Goal: Check status: Check status

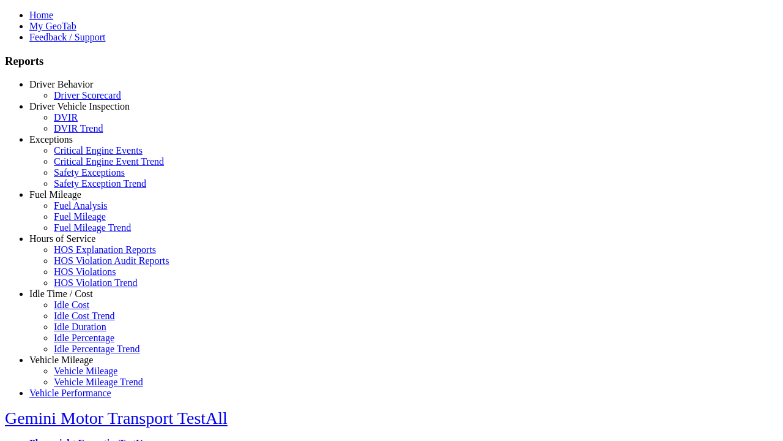
click at [70, 111] on link "Driver Vehicle Inspection" at bounding box center [79, 106] width 100 height 10
click at [78, 122] on link "DVIR" at bounding box center [66, 117] width 24 height 10
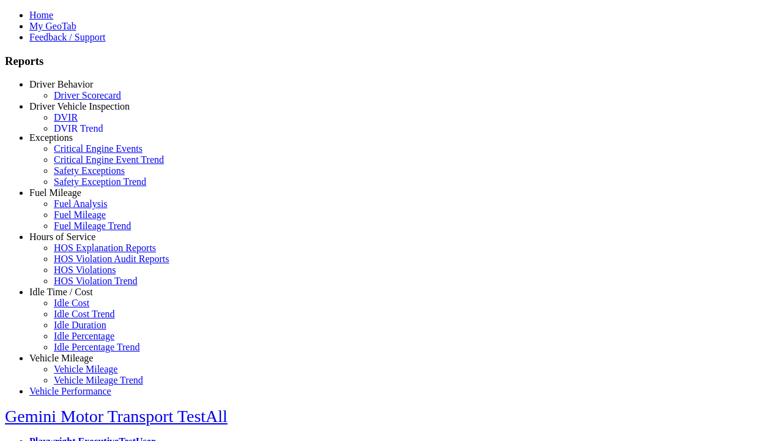
scroll to position [4, 0]
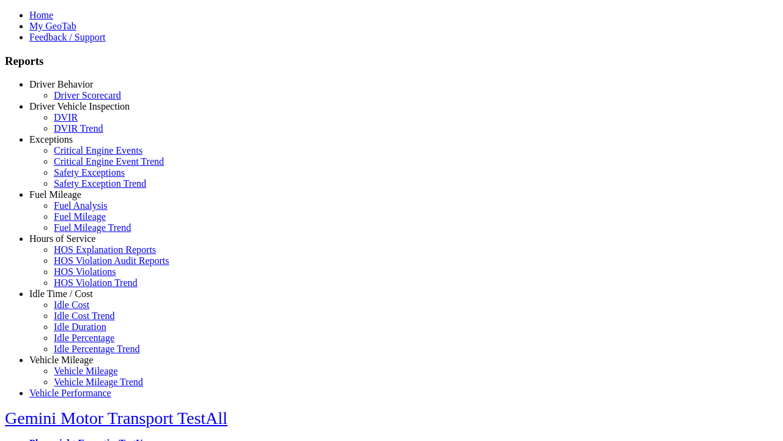
type input "*********"
